Goal: Complete application form

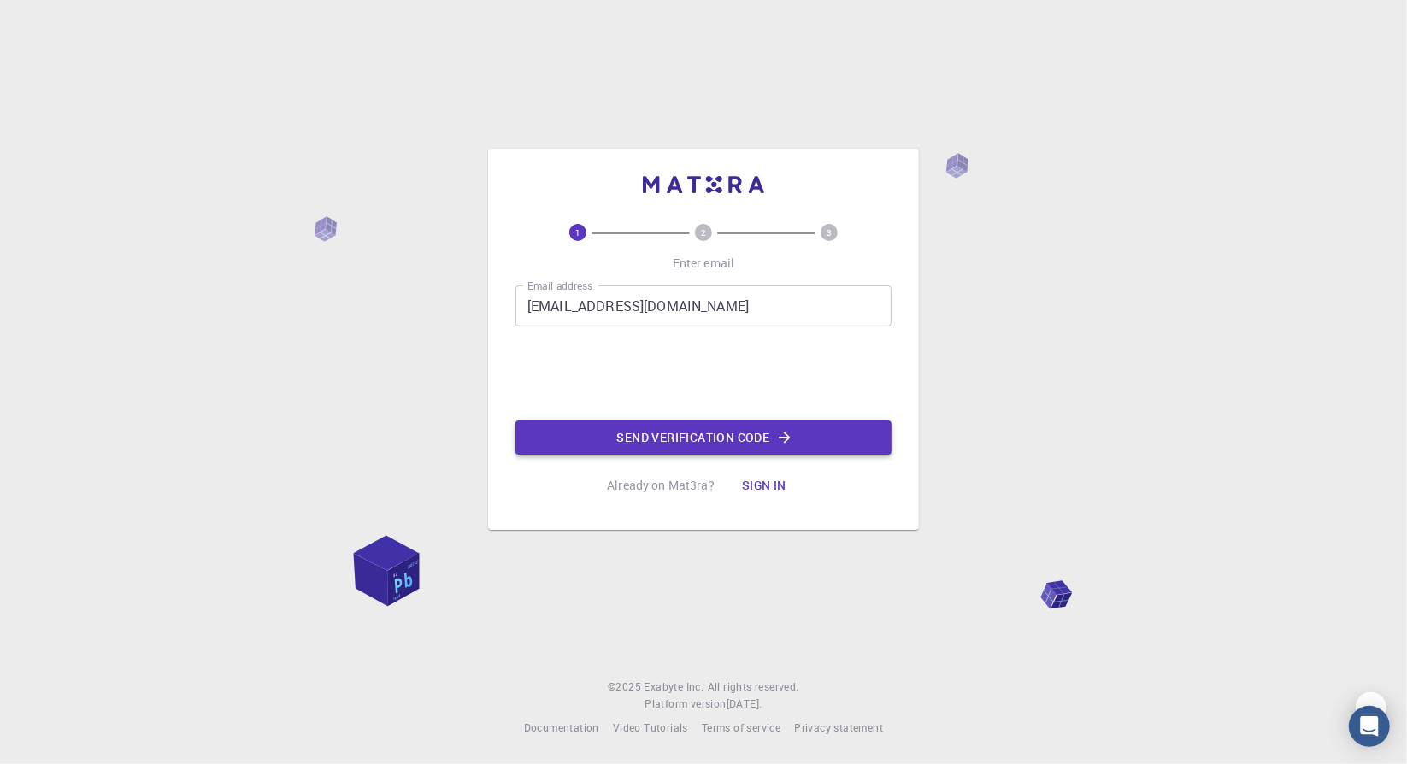
click at [729, 442] on button "Send verification code" at bounding box center [703, 438] width 376 height 34
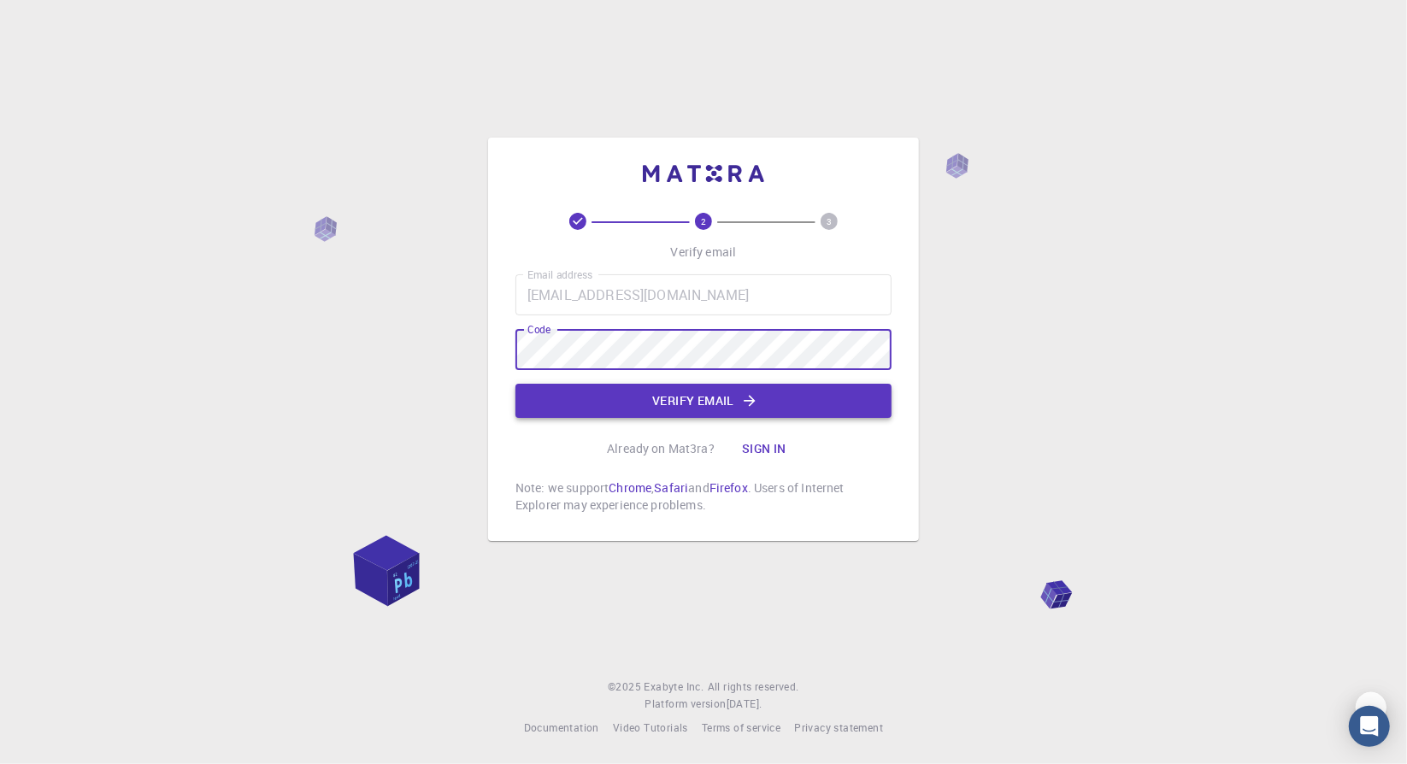
click at [684, 405] on button "Verify email" at bounding box center [703, 401] width 376 height 34
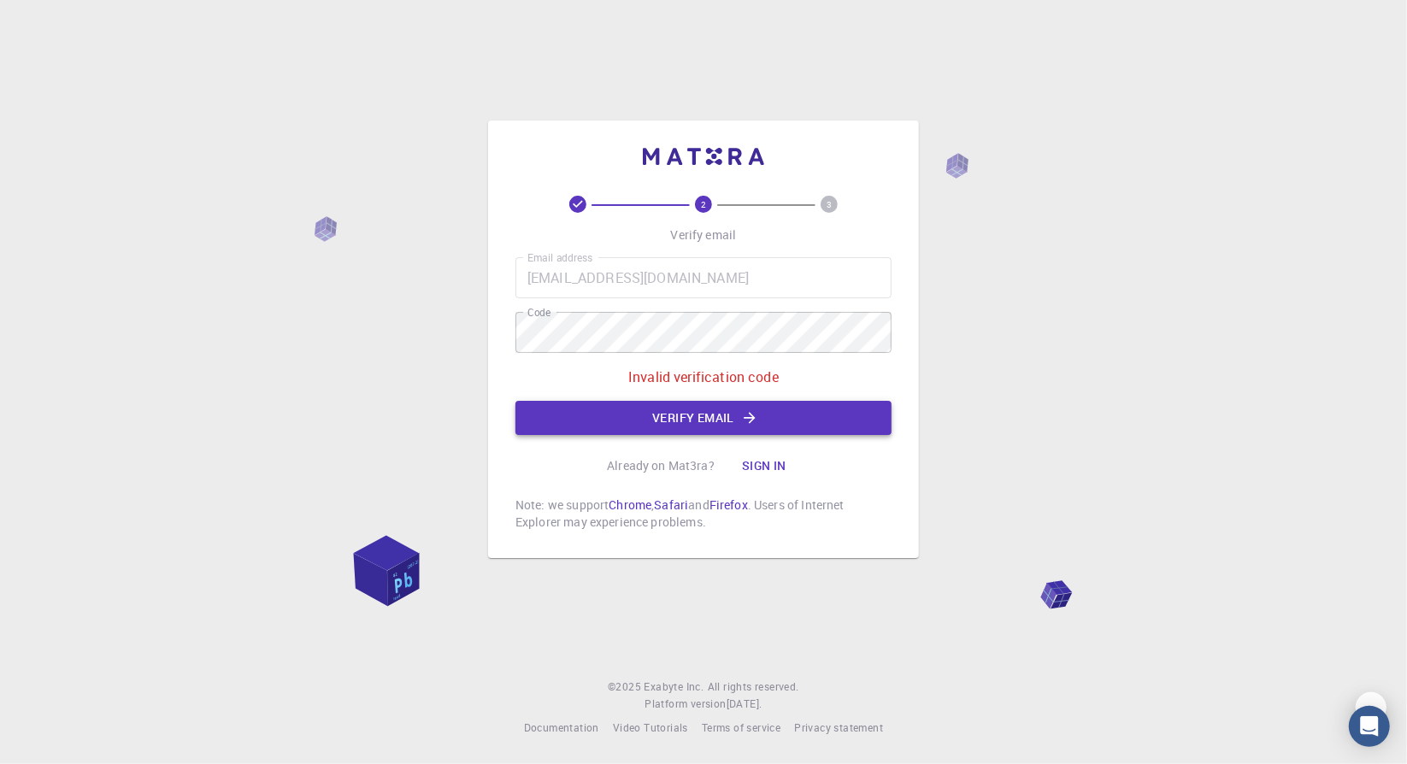
click at [693, 423] on button "Verify email" at bounding box center [703, 418] width 376 height 34
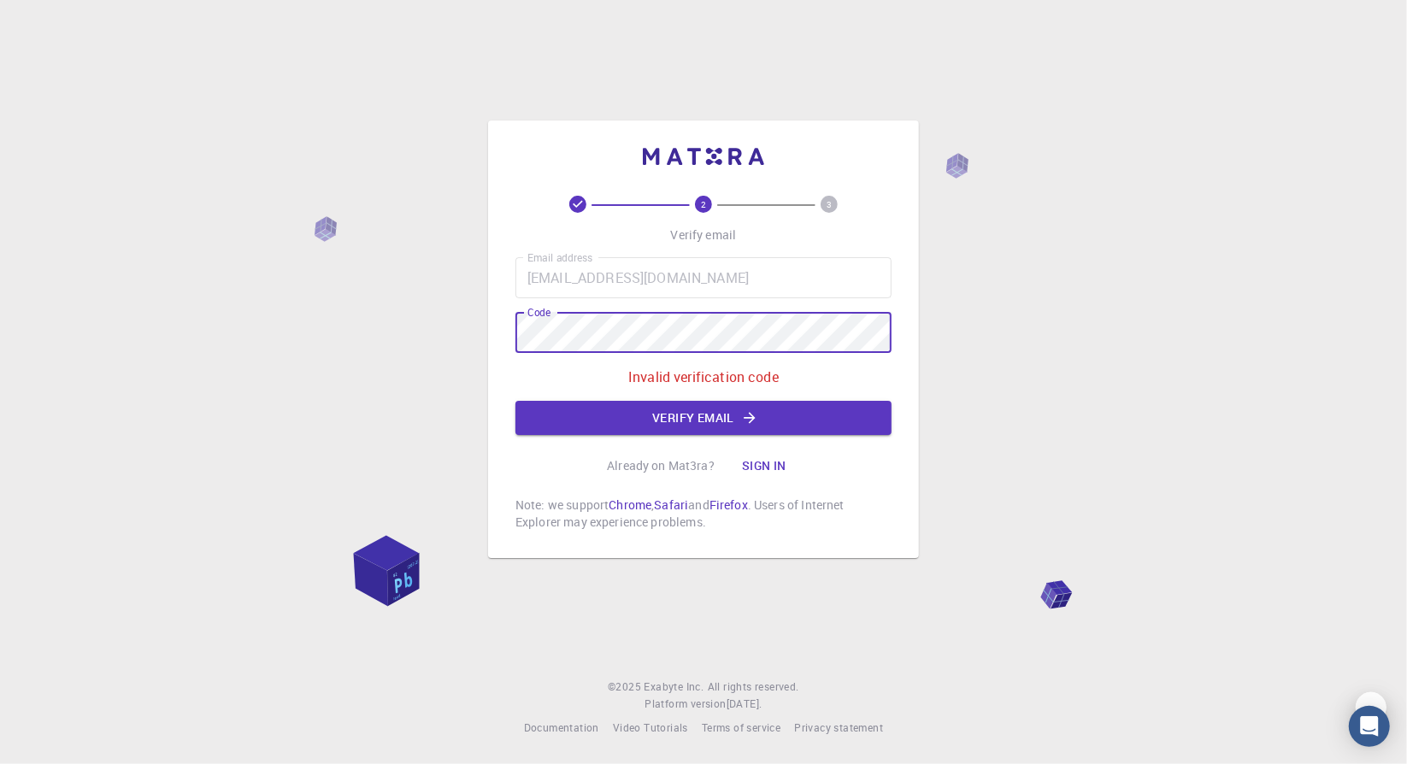
click at [494, 337] on div "2 3 Verify email Email address [EMAIL_ADDRESS][DOMAIN_NAME] Email address Code …" at bounding box center [703, 340] width 431 height 438
click at [621, 415] on button "Verify email" at bounding box center [703, 418] width 376 height 34
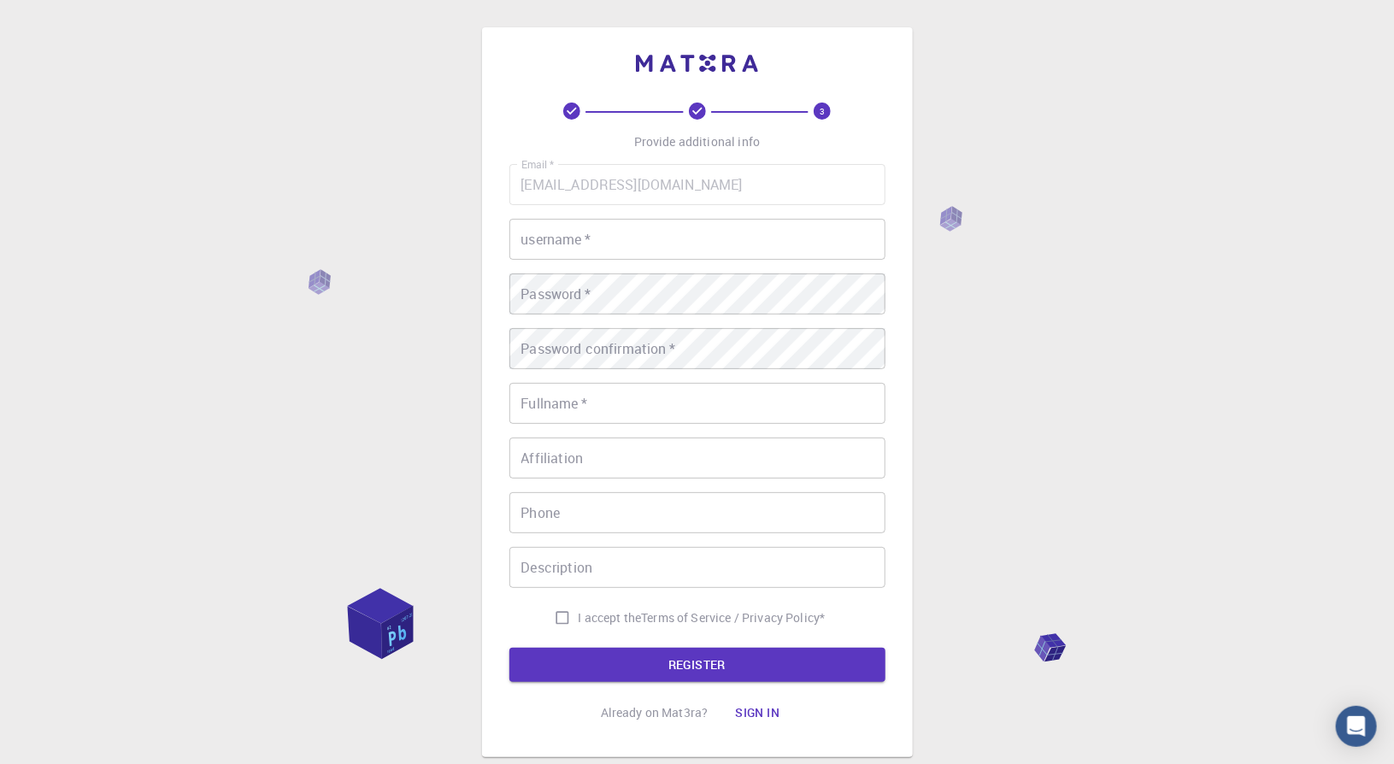
click at [632, 243] on input "username   *" at bounding box center [697, 239] width 376 height 41
type input "miakey"
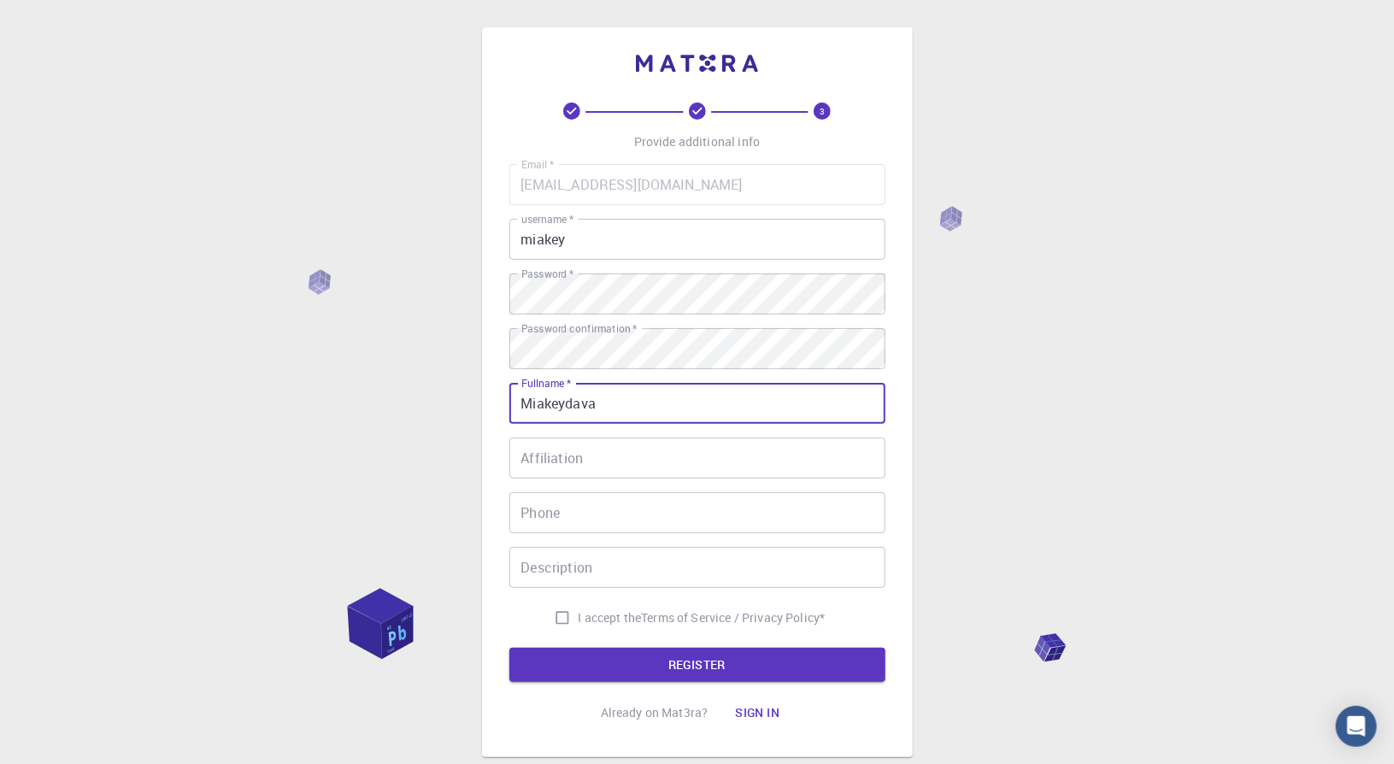
type input "Miakeydava"
click at [562, 618] on input "I accept the Terms of Service / Privacy Policy *" at bounding box center [562, 618] width 32 height 32
checkbox input "true"
click at [646, 657] on button "REGISTER" at bounding box center [697, 665] width 376 height 34
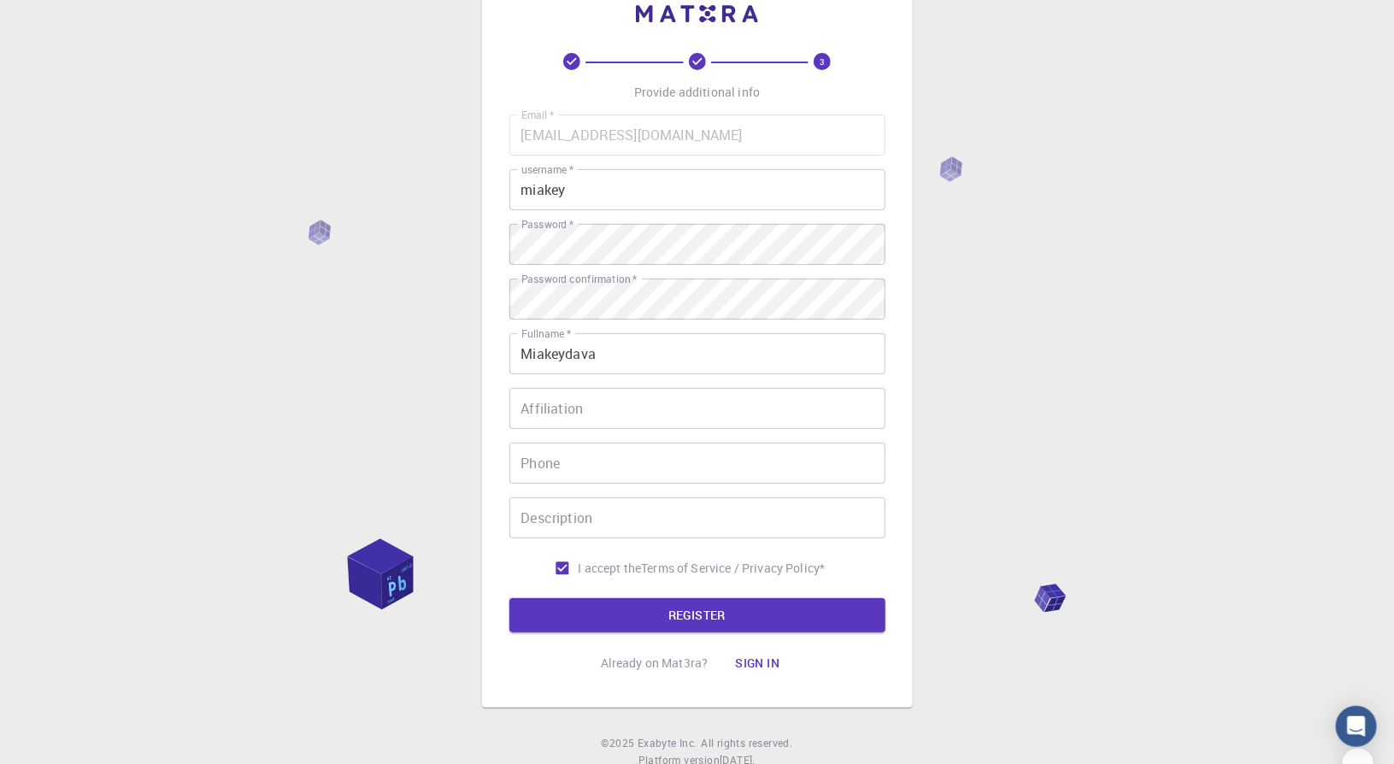
scroll to position [85, 0]
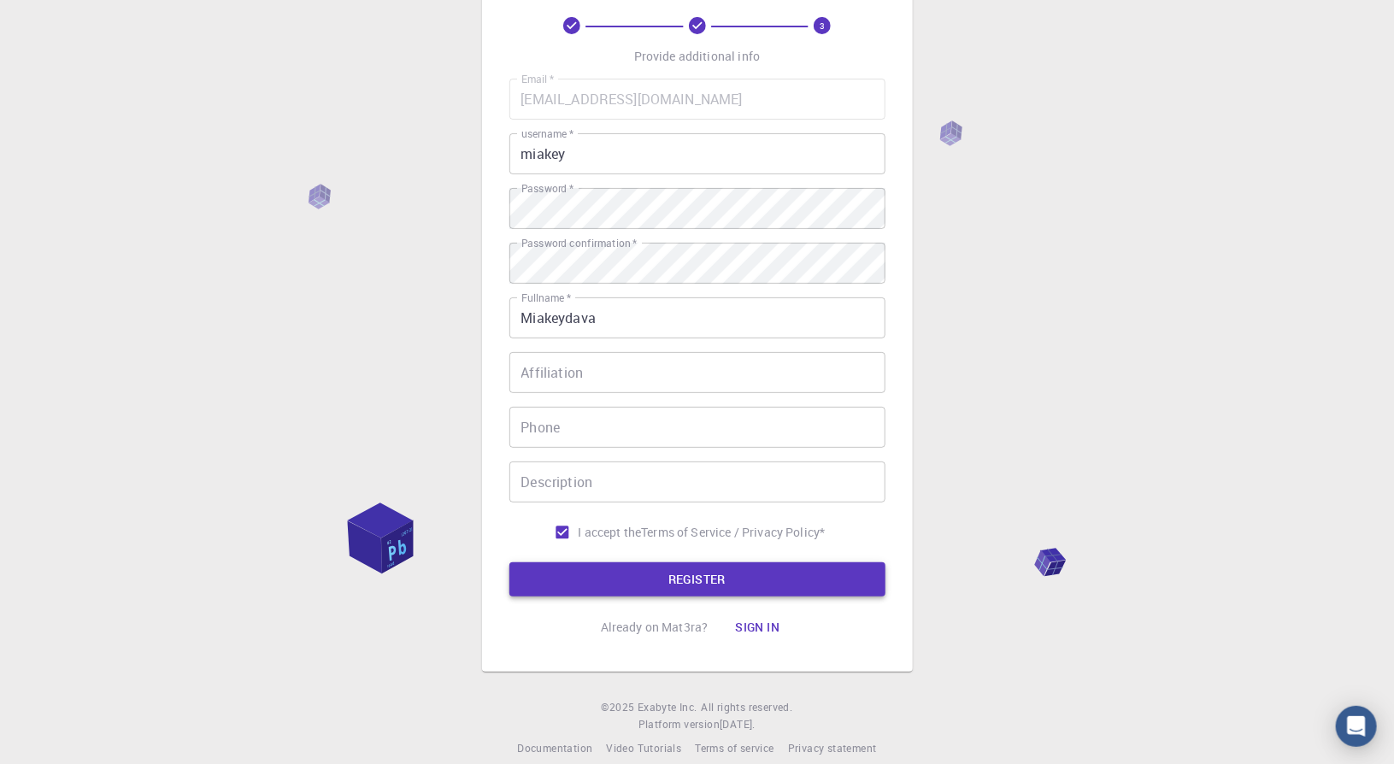
click at [664, 579] on button "REGISTER" at bounding box center [697, 579] width 376 height 34
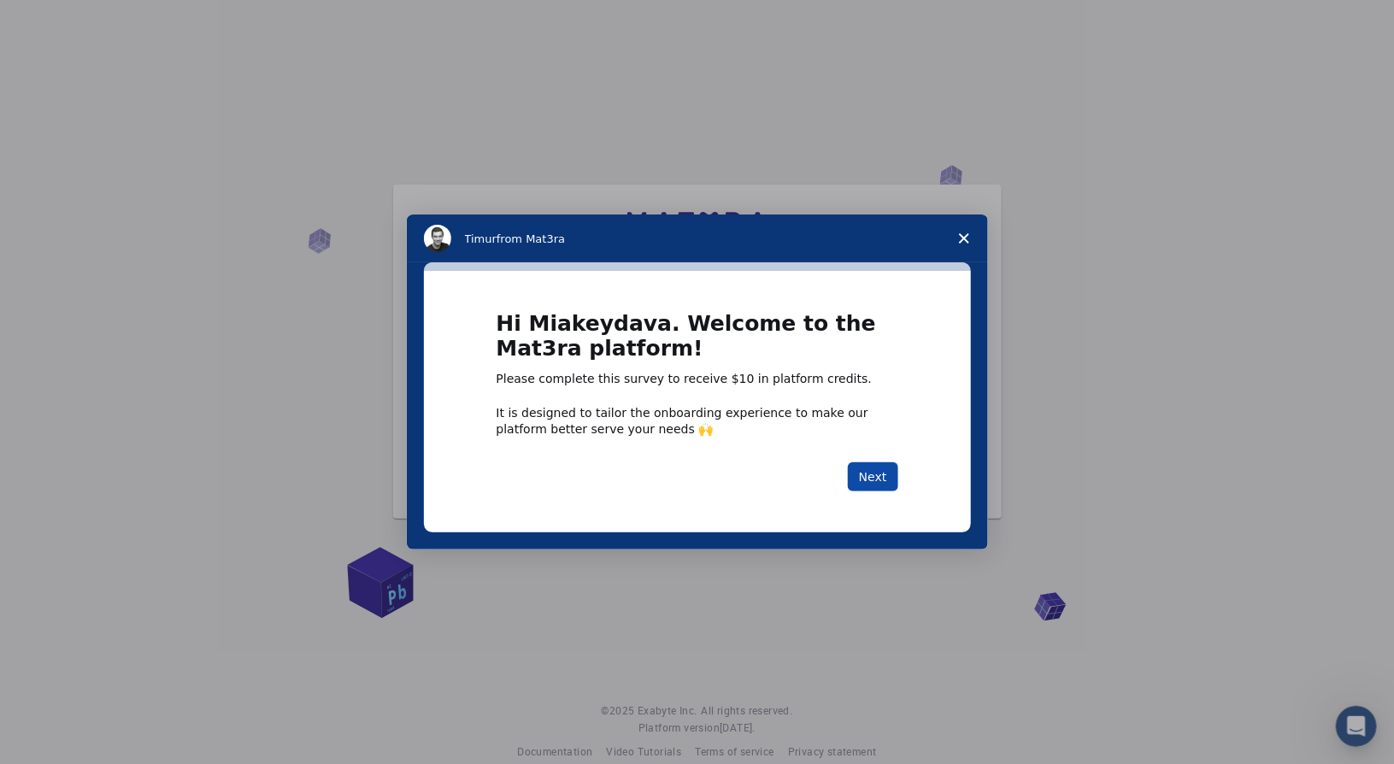
click at [885, 474] on button "Next" at bounding box center [873, 476] width 50 height 29
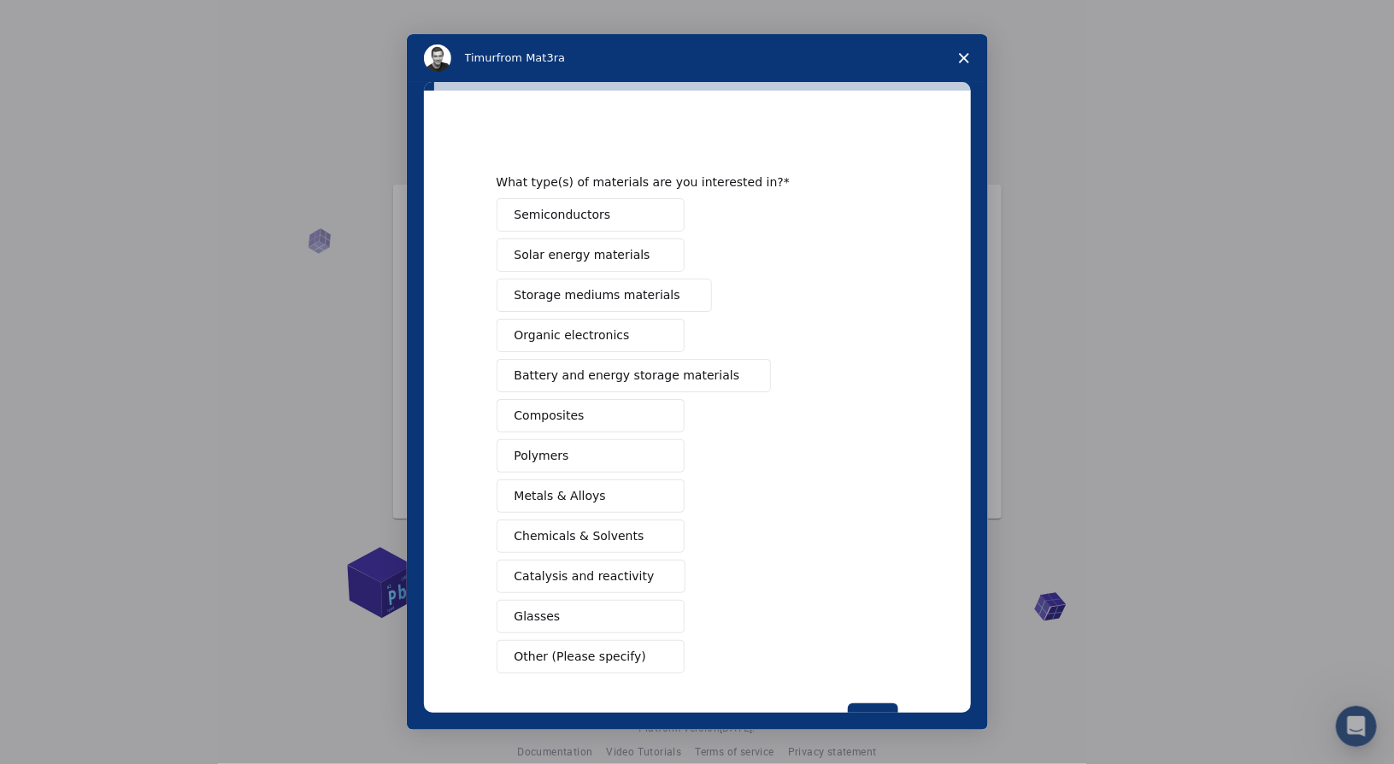
click at [580, 532] on span "Chemicals & Solvents" at bounding box center [580, 536] width 130 height 18
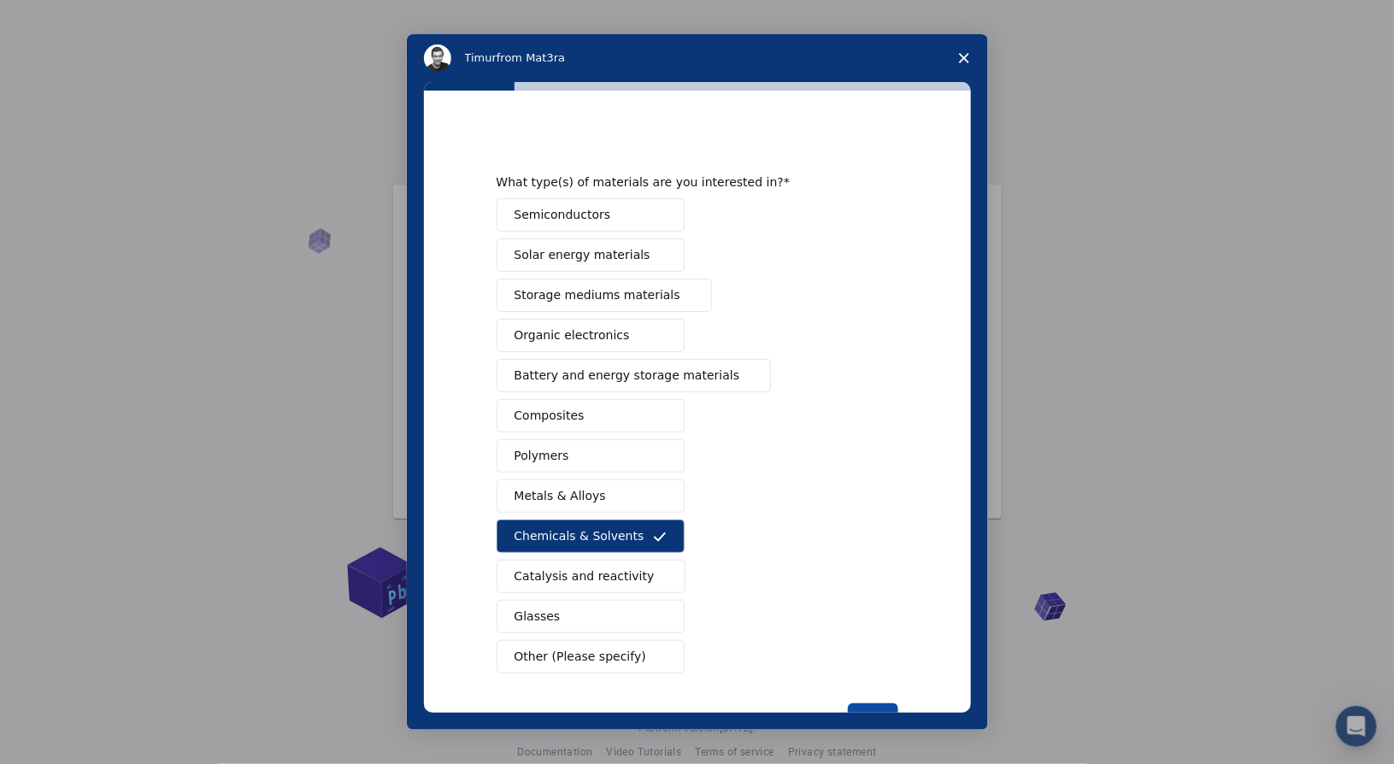
click at [870, 704] on button "Next" at bounding box center [873, 718] width 50 height 29
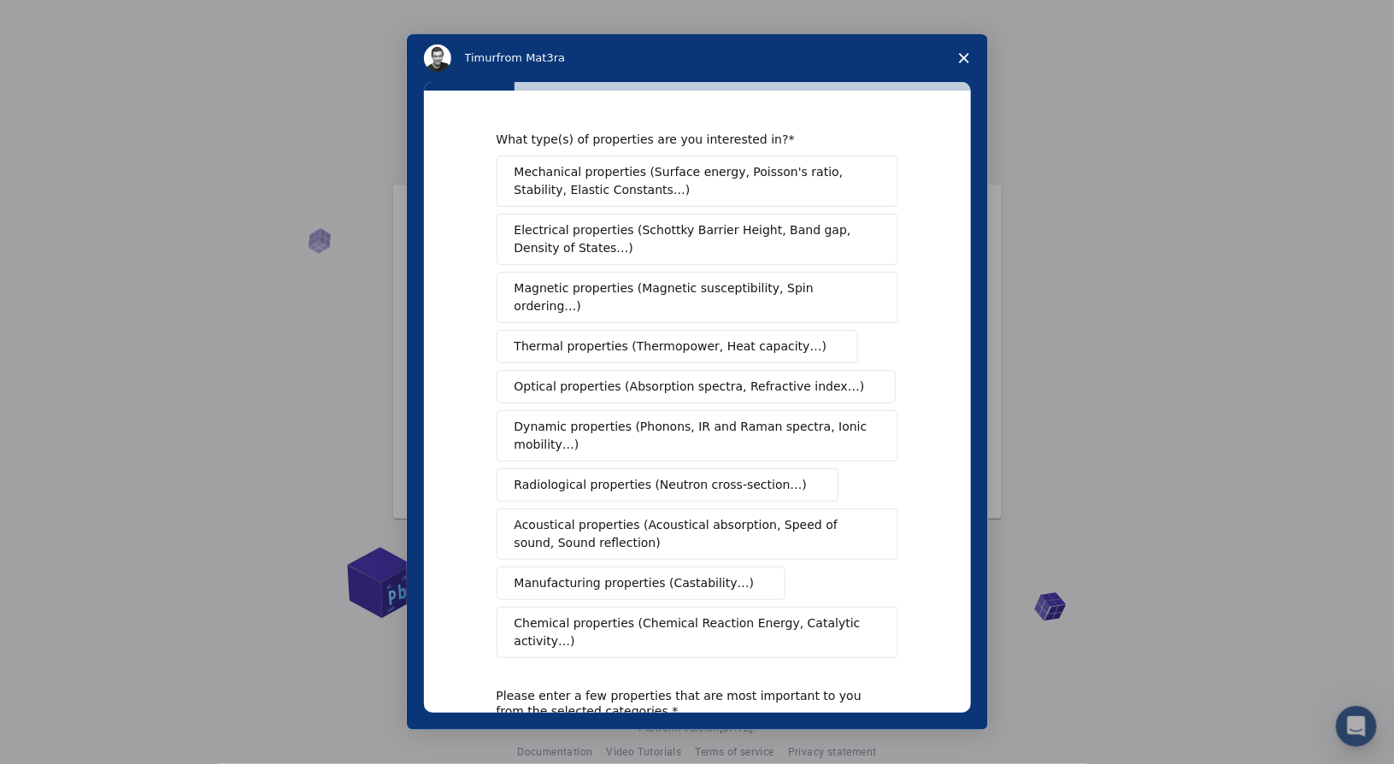
click at [698, 621] on span "Chemical properties (Chemical Reaction Energy, Catalytic activity…)" at bounding box center [692, 633] width 354 height 36
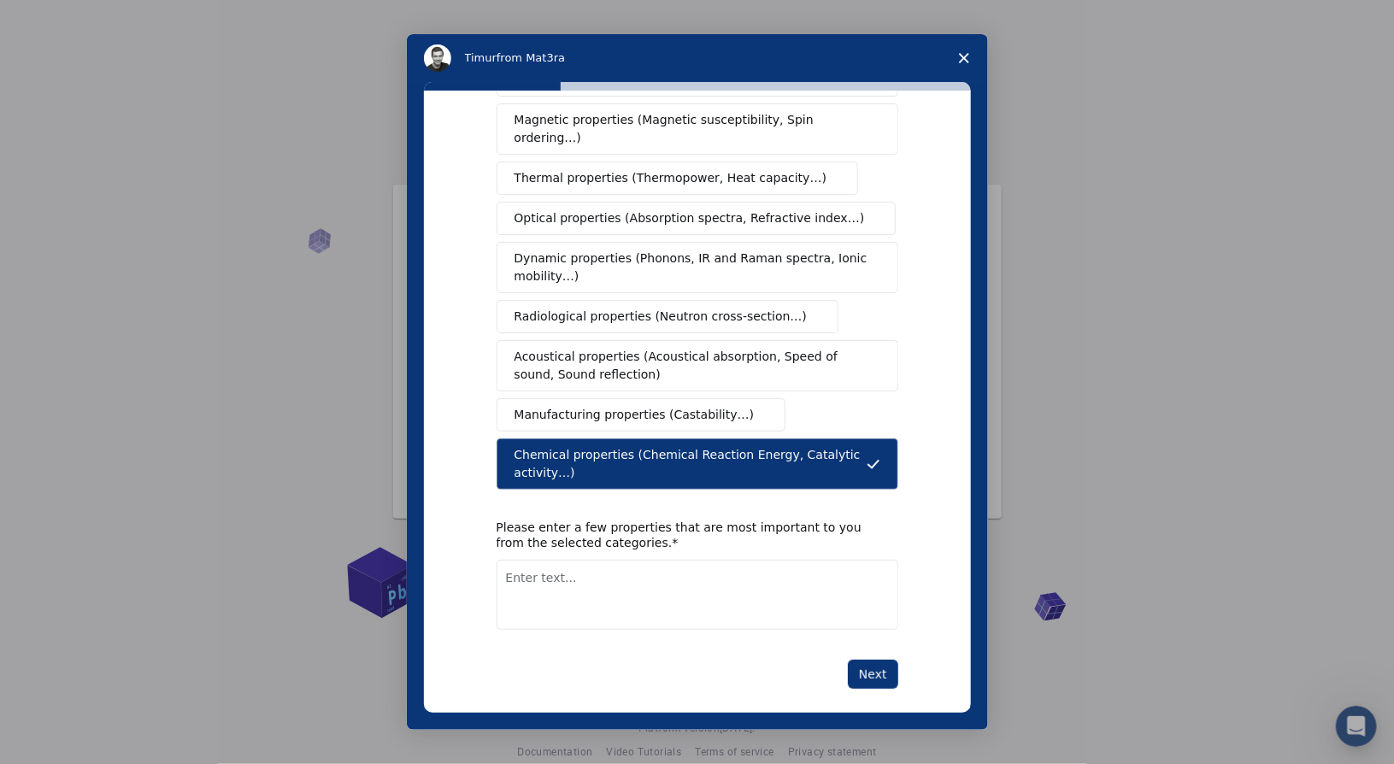
scroll to position [171, 0]
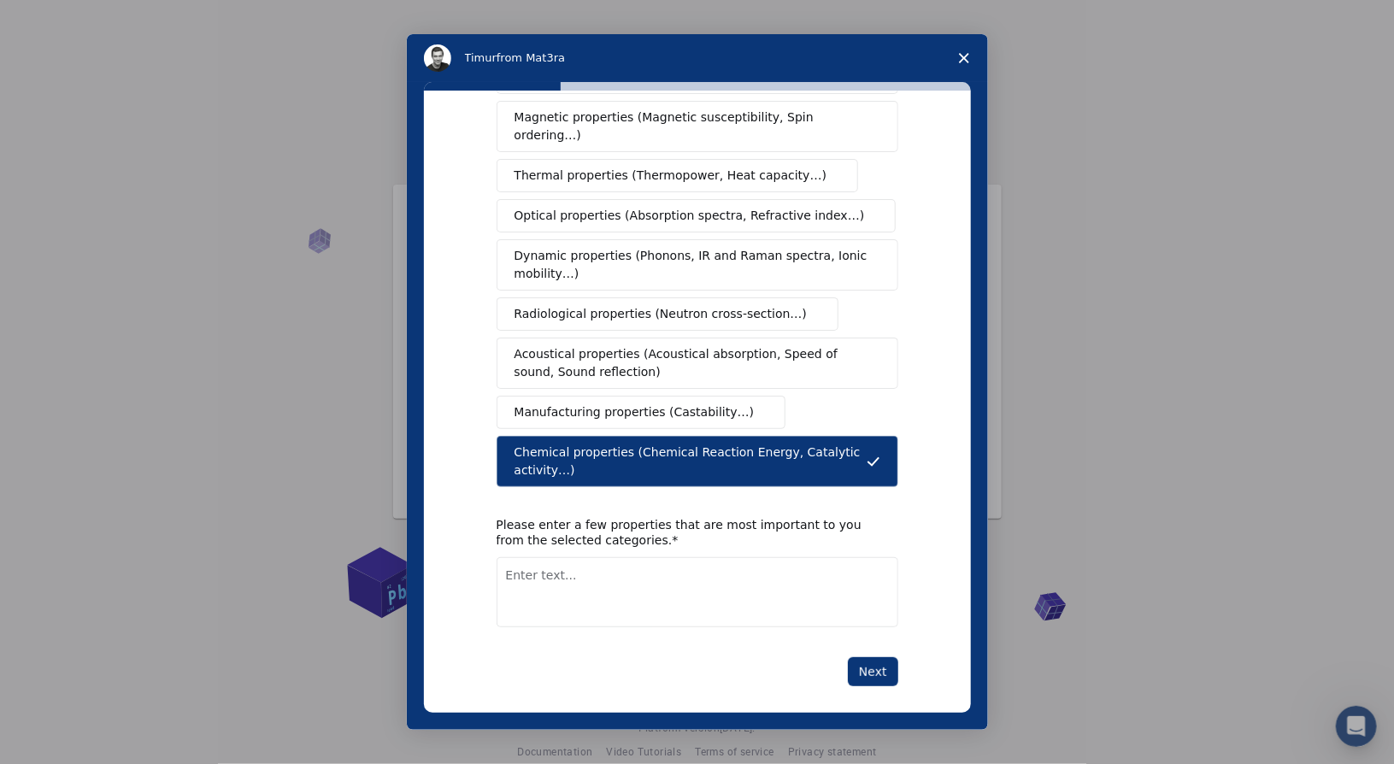
click at [664, 582] on textarea "Enter text..." at bounding box center [698, 592] width 402 height 70
type textarea "reactivity"
click at [874, 665] on button "Next" at bounding box center [873, 671] width 50 height 29
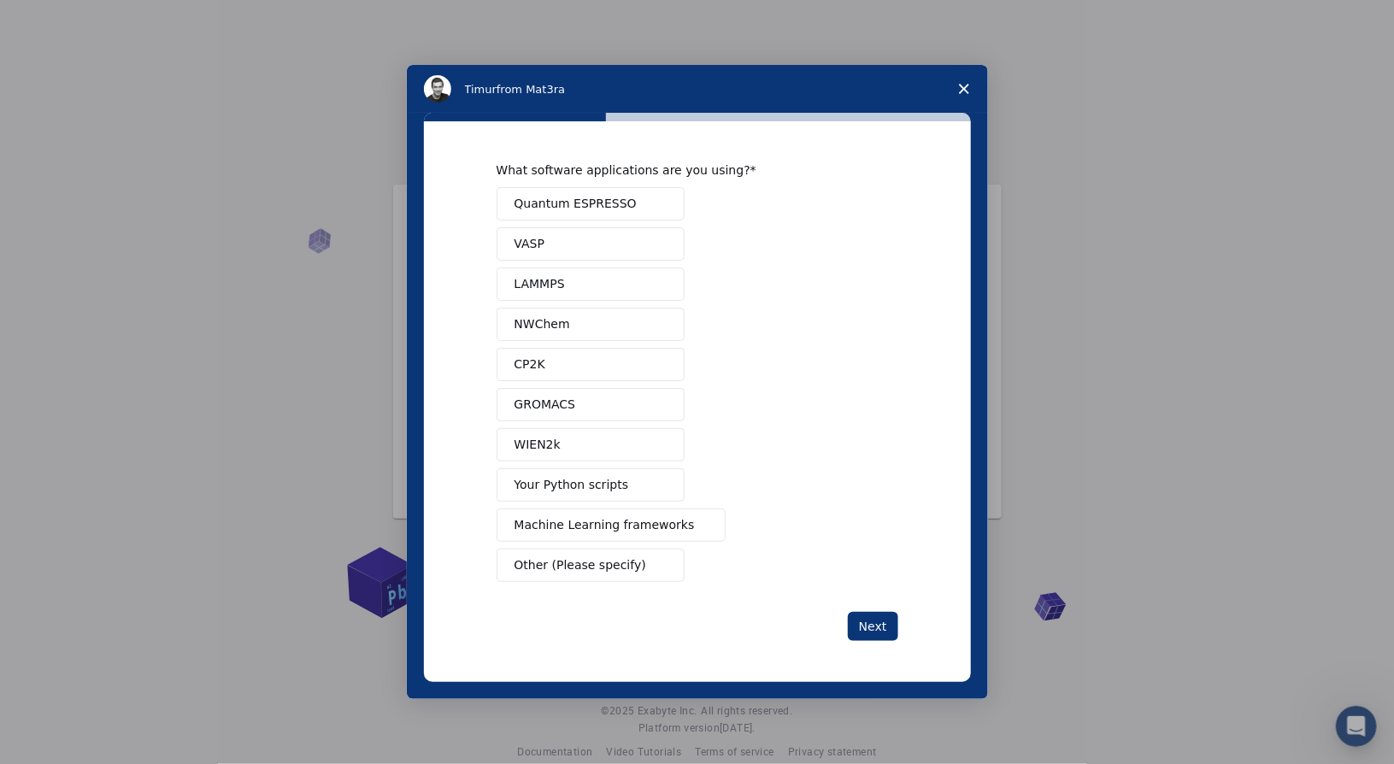
scroll to position [0, 0]
click at [603, 490] on span "Your Python scripts" at bounding box center [572, 485] width 115 height 18
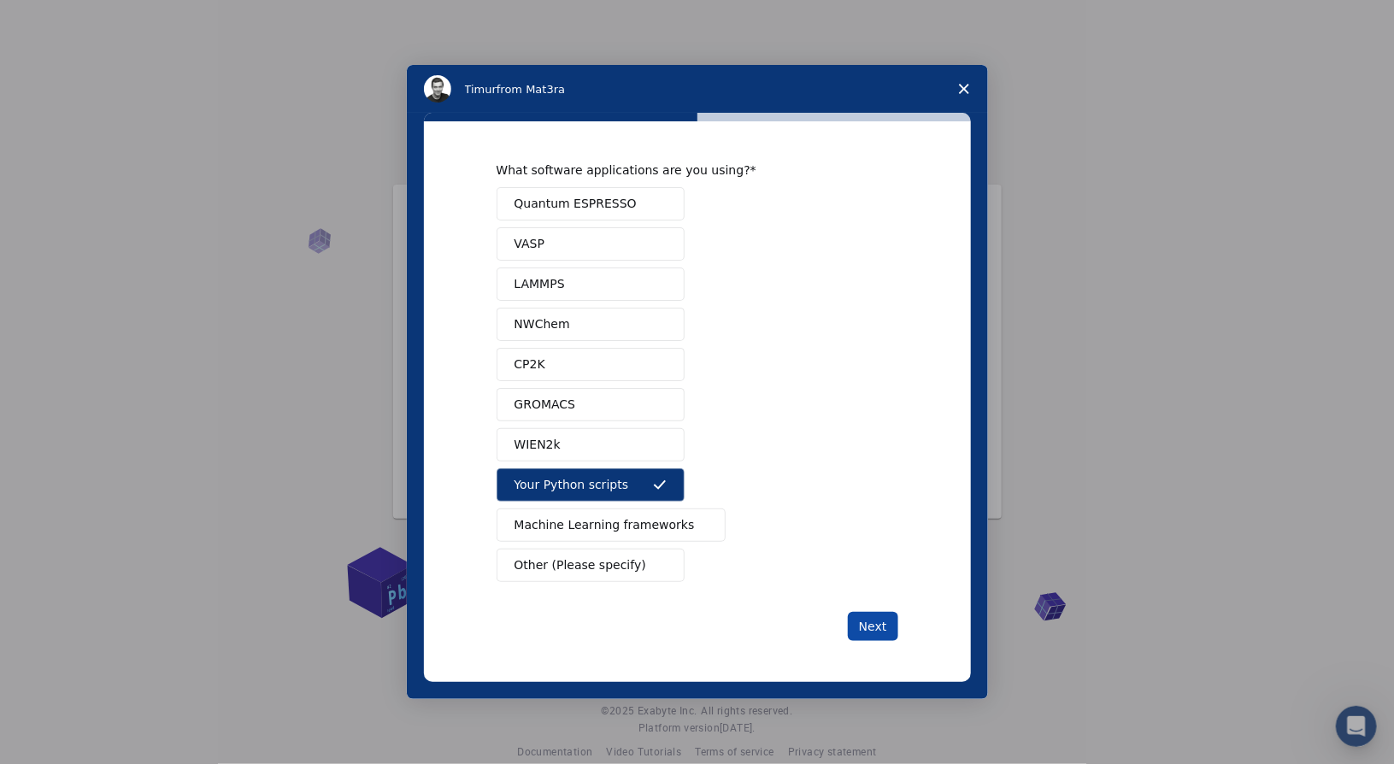
click at [875, 622] on button "Next" at bounding box center [873, 626] width 50 height 29
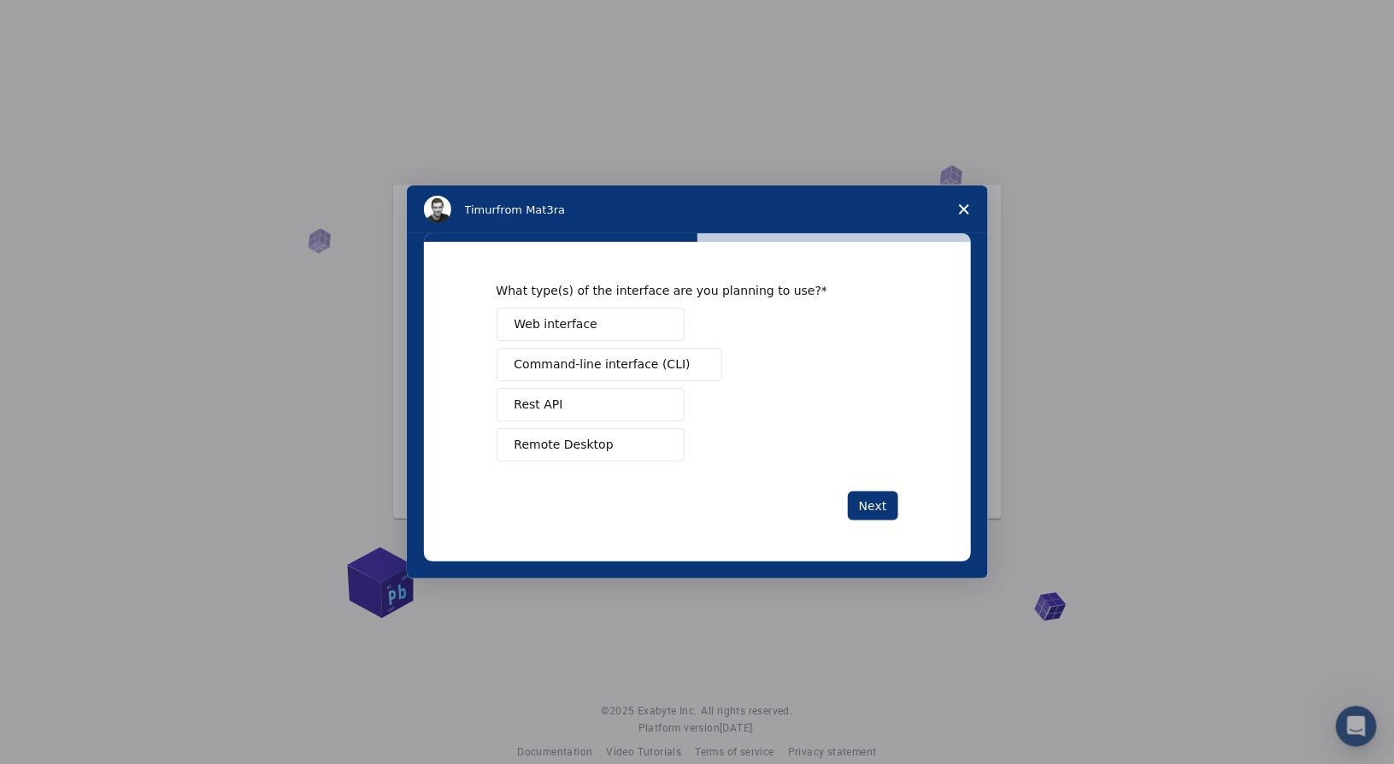
click at [610, 365] on span "Command-line interface (CLI)" at bounding box center [603, 365] width 176 height 18
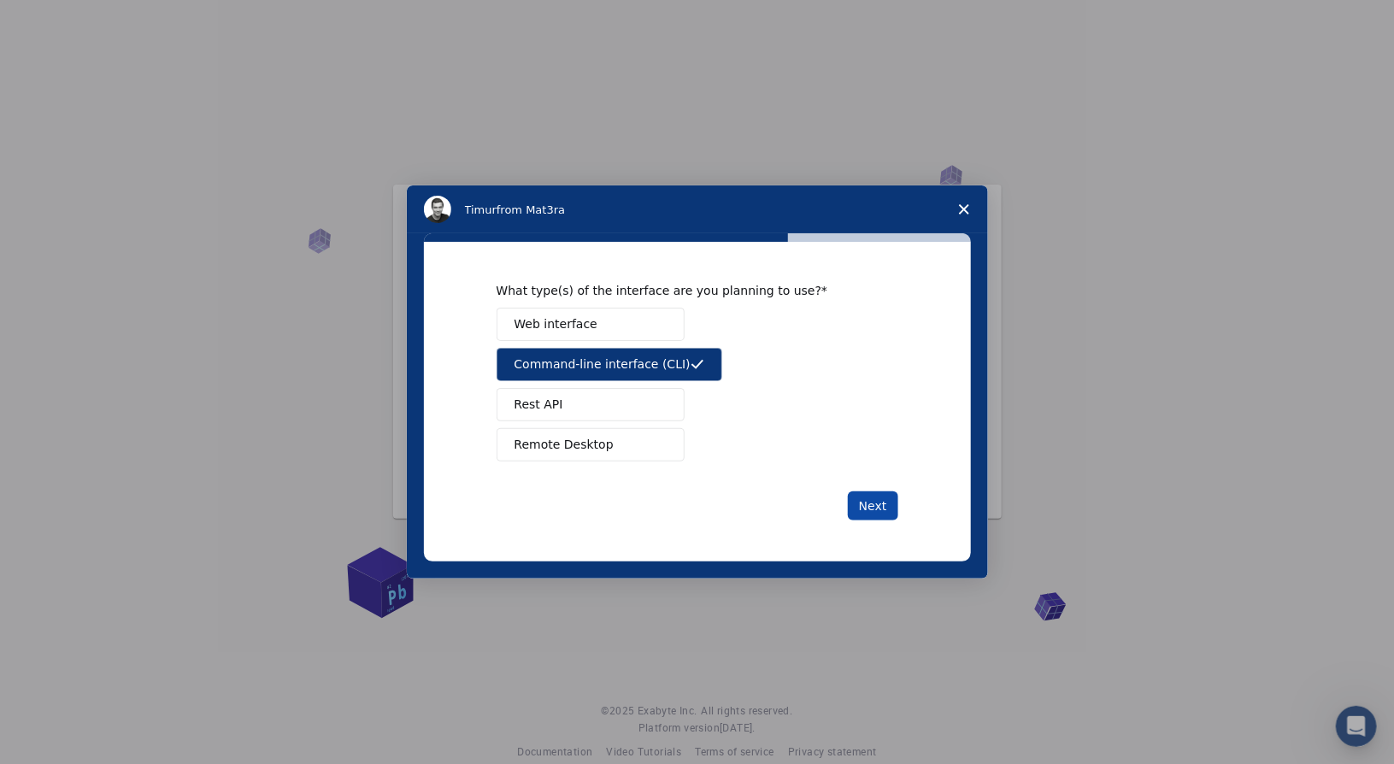
click at [863, 503] on button "Next" at bounding box center [873, 506] width 50 height 29
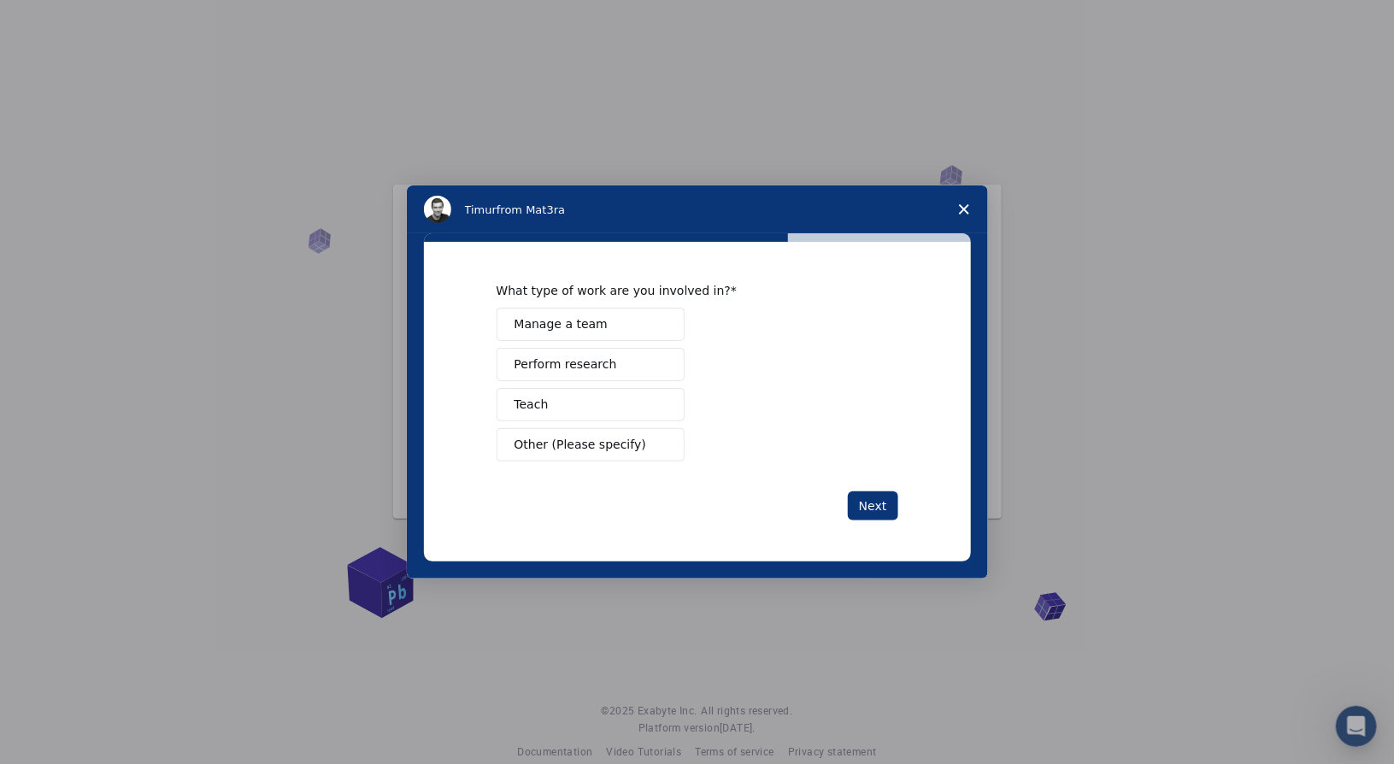
click at [593, 413] on button "Teach" at bounding box center [591, 404] width 188 height 33
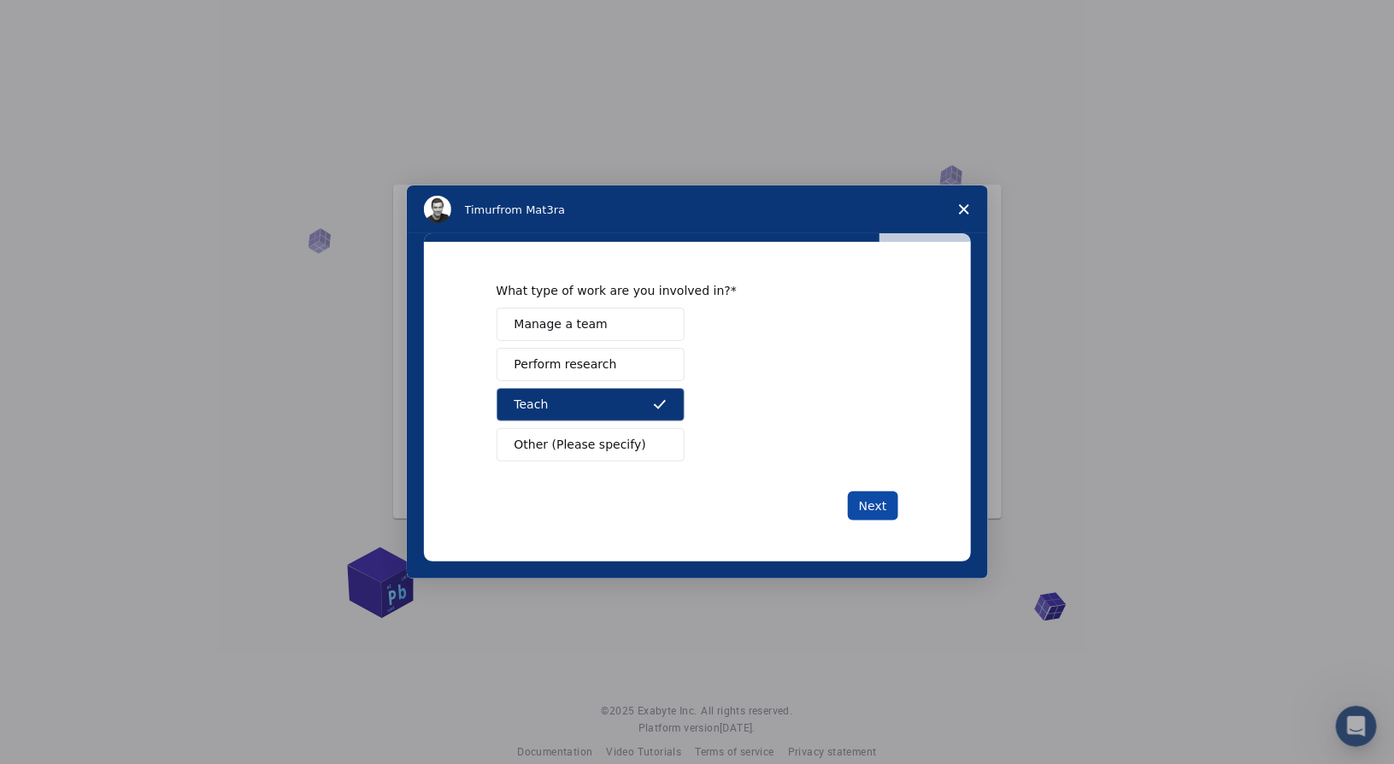
click at [867, 501] on button "Next" at bounding box center [873, 506] width 50 height 29
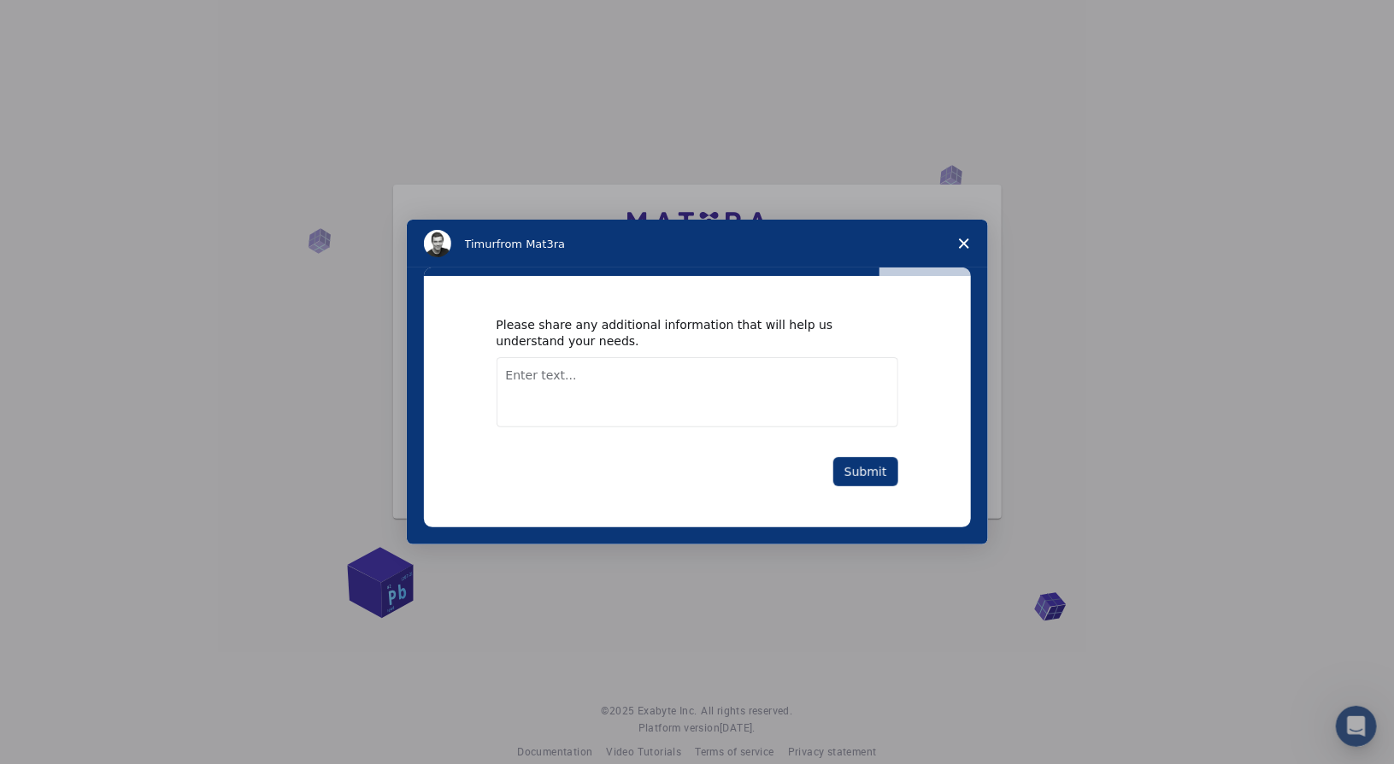
click at [679, 393] on textarea "Enter text..." at bounding box center [698, 392] width 402 height 70
type textarea "n"
type textarea "i"
type textarea "I"
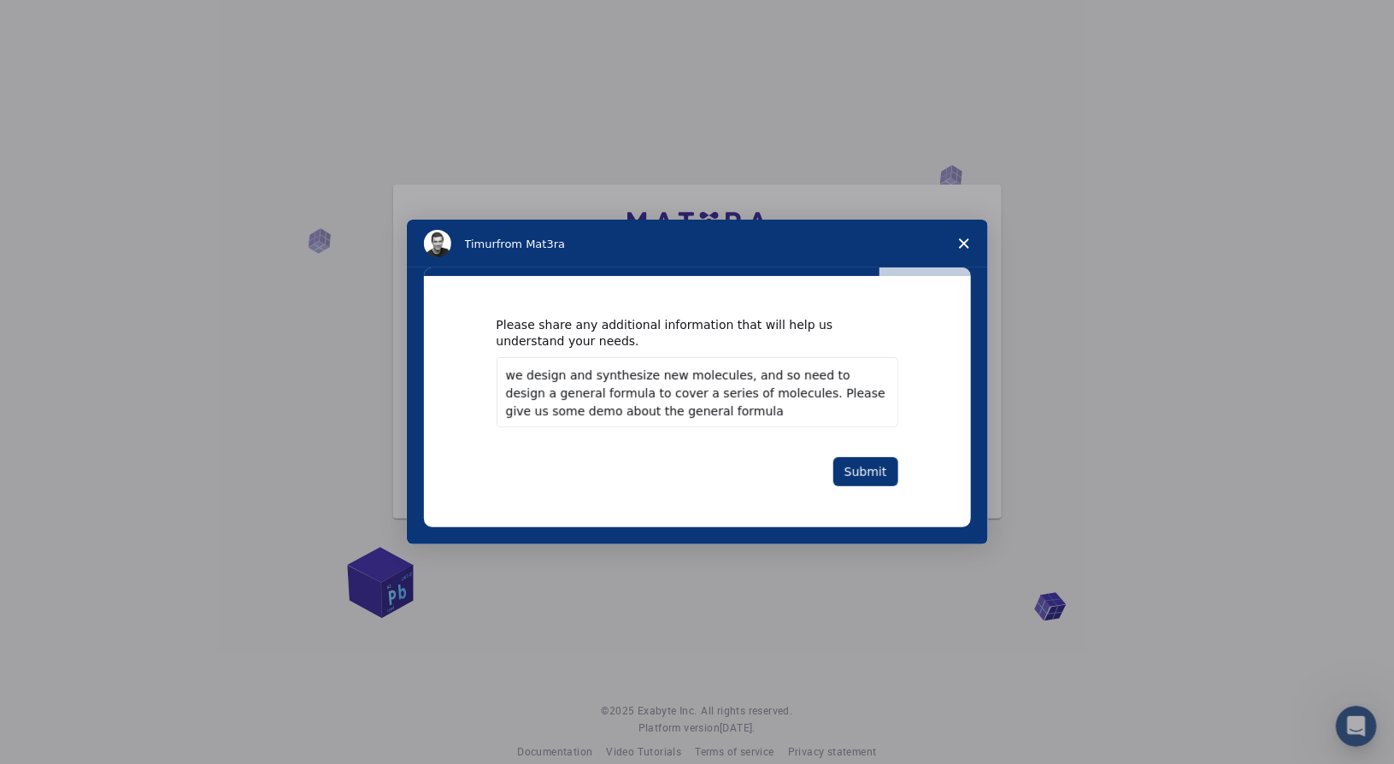
click at [787, 389] on textarea "we design and synthesize new molecules, and so need to design a general formula…" at bounding box center [698, 392] width 402 height 70
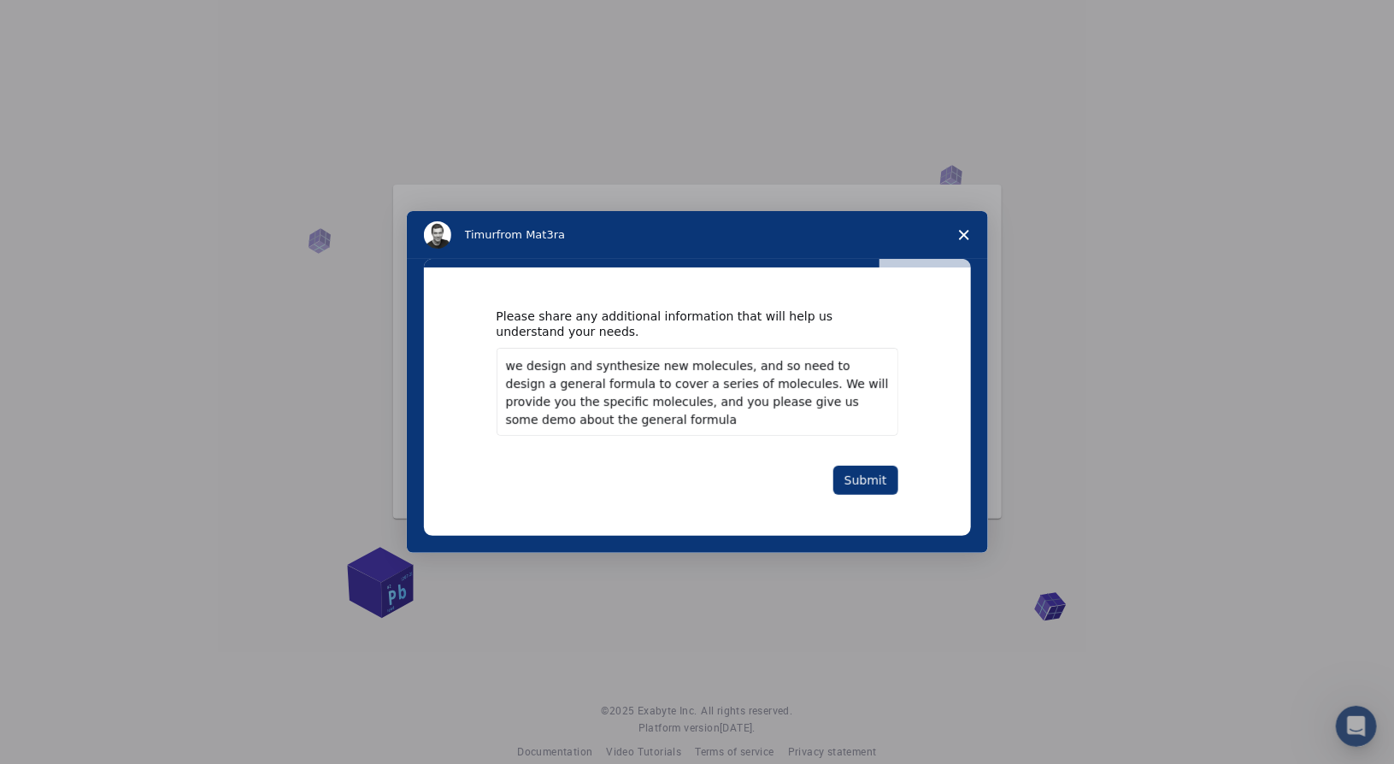
click at [832, 402] on textarea "we design and synthesize new molecules, and so need to design a general formula…" at bounding box center [698, 392] width 402 height 88
click at [833, 403] on textarea "we design and synthesize new molecules, and so need to design a general formula…" at bounding box center [698, 392] width 402 height 88
drag, startPoint x: 833, startPoint y: 404, endPoint x: 862, endPoint y: 403, distance: 28.2
click at [862, 403] on textarea "we design and synthesize new molecules, and so need to design a general formula…" at bounding box center [698, 392] width 402 height 88
type textarea "we design and synthesize new molecules, and so need to design a general formula…"
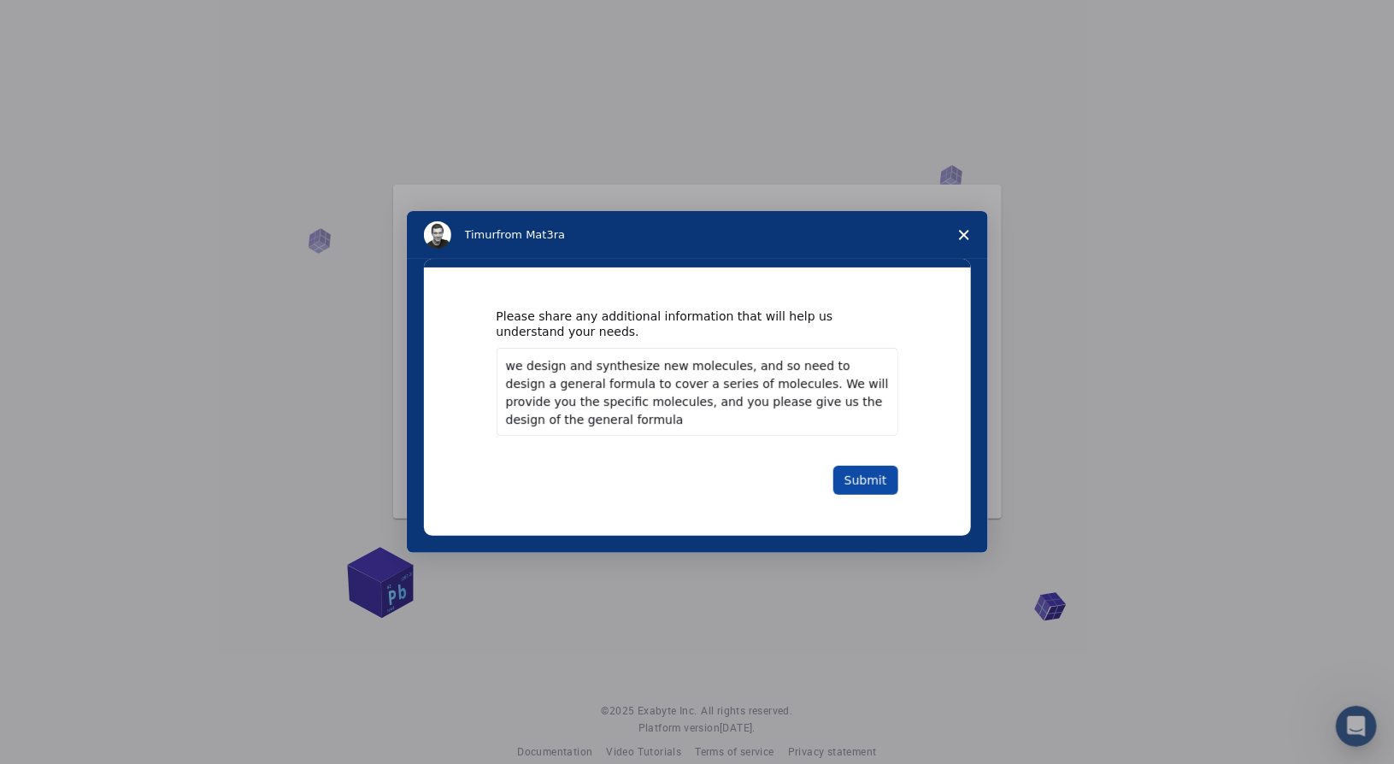
click at [858, 475] on button "Submit" at bounding box center [865, 480] width 65 height 29
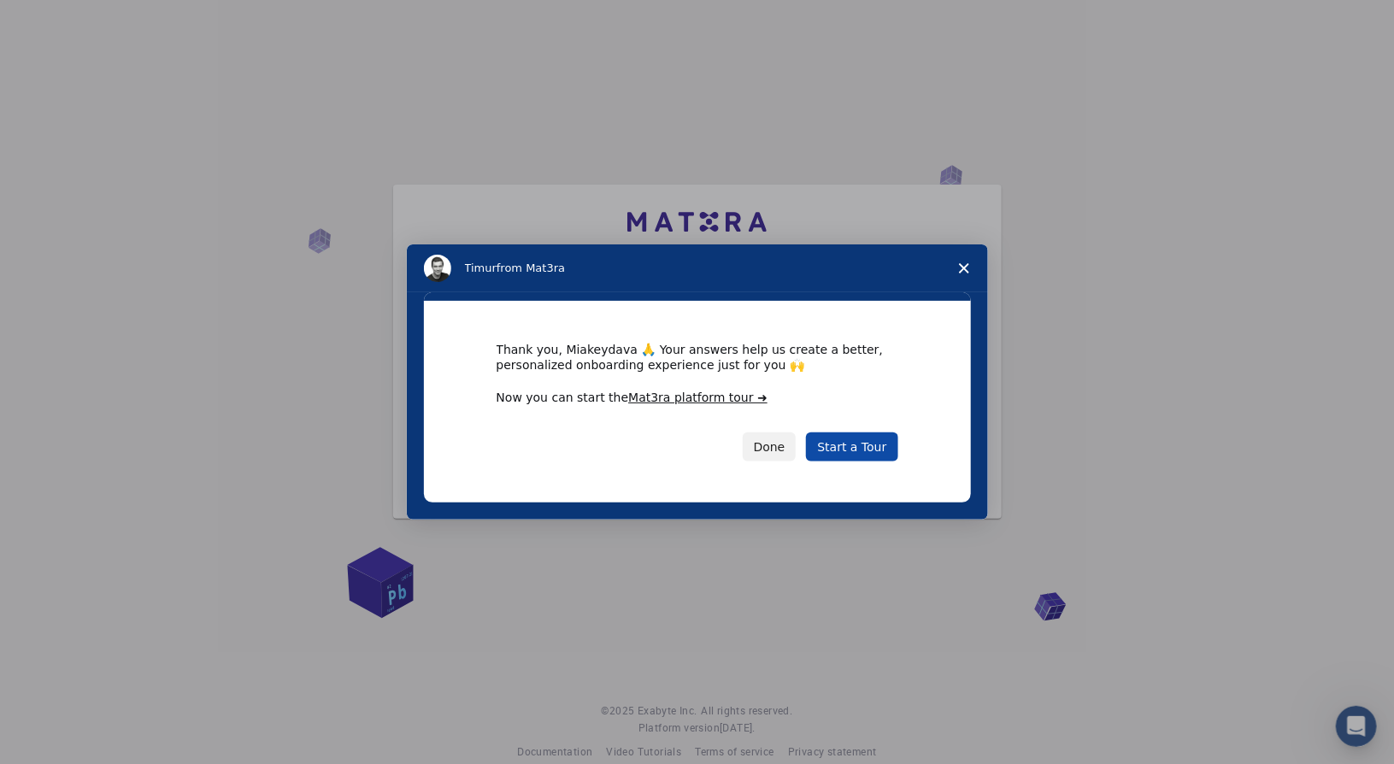
click at [832, 446] on link "Start a Tour" at bounding box center [851, 447] width 91 height 29
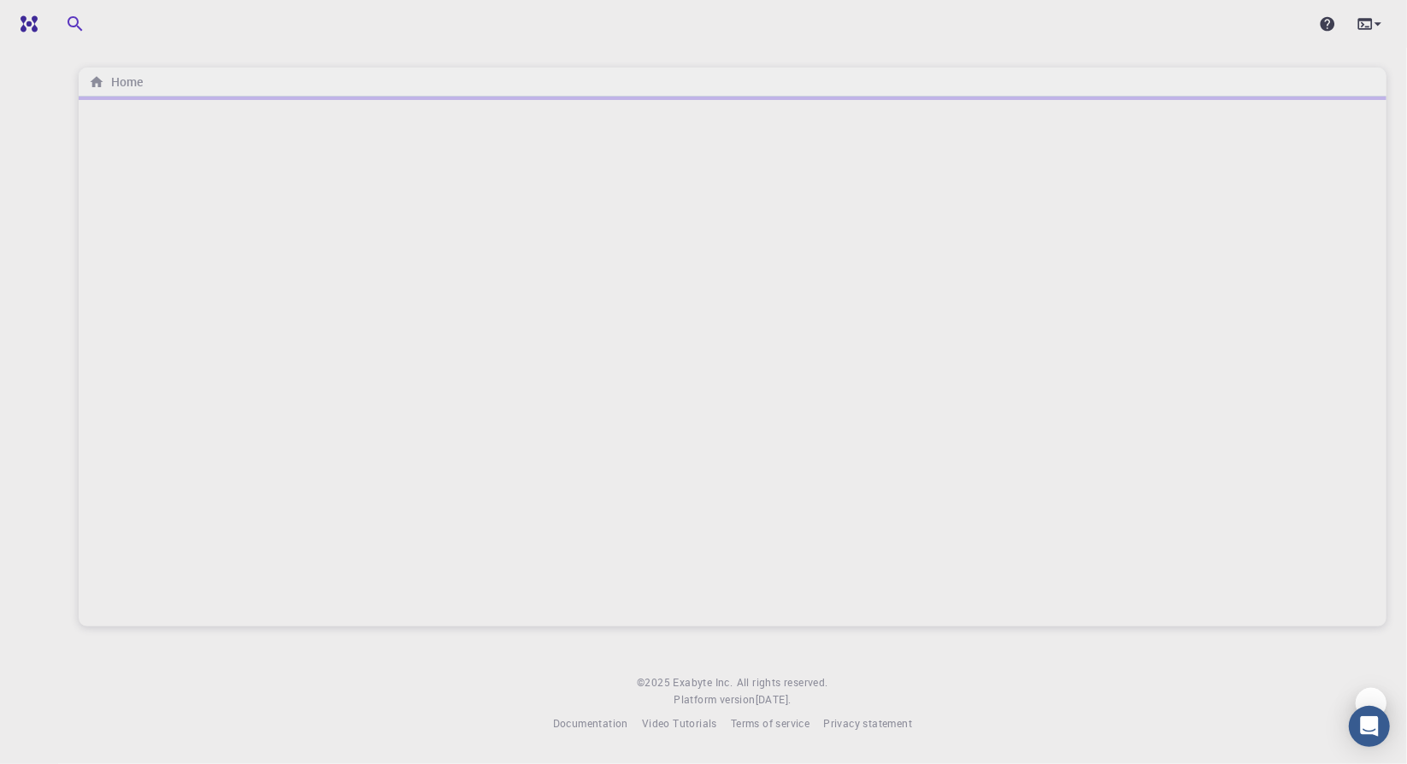
click at [336, 272] on div at bounding box center [733, 362] width 1308 height 530
click at [198, 27] on icon "button" at bounding box center [200, 24] width 6 height 9
click at [198, 27] on icon "button" at bounding box center [199, 24] width 19 height 19
click at [397, 343] on div at bounding box center [733, 362] width 1308 height 530
